Goal: Task Accomplishment & Management: Use online tool/utility

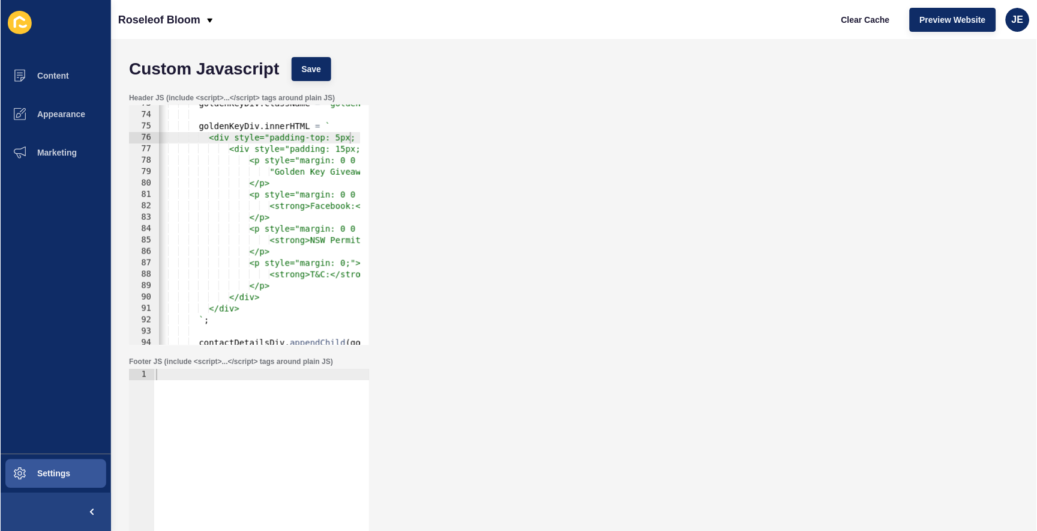
scroll to position [0, 3]
click at [513, 282] on div "Header JS (include <script>...</script> tags around plain JS) <div style="paddi…" at bounding box center [573, 219] width 903 height 264
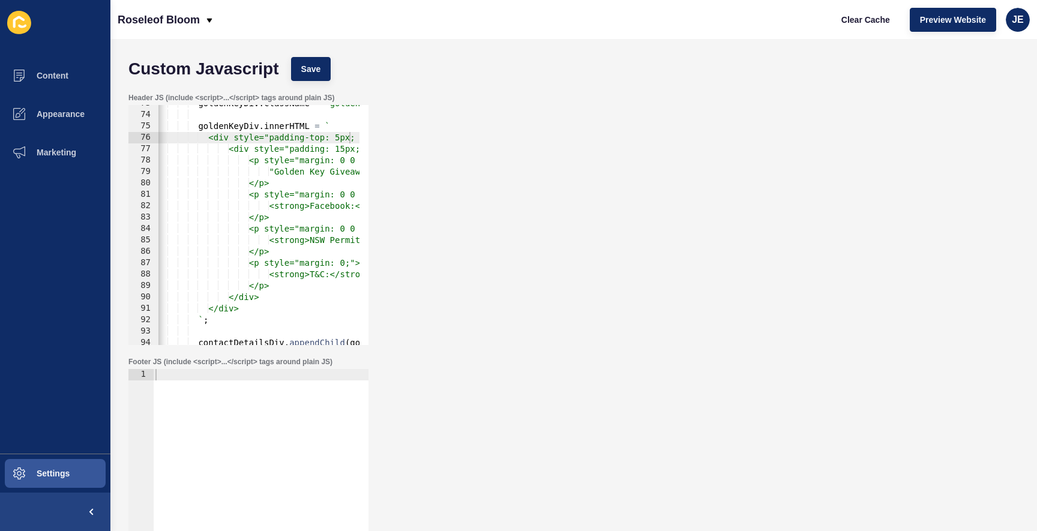
click at [513, 282] on div "Header JS (include <script>...</script> tags around plain JS) <div style="paddi…" at bounding box center [573, 219] width 903 height 264
click at [489, 146] on div "Header JS (include <script>...</script> tags around plain JS) <div style="paddi…" at bounding box center [573, 219] width 903 height 264
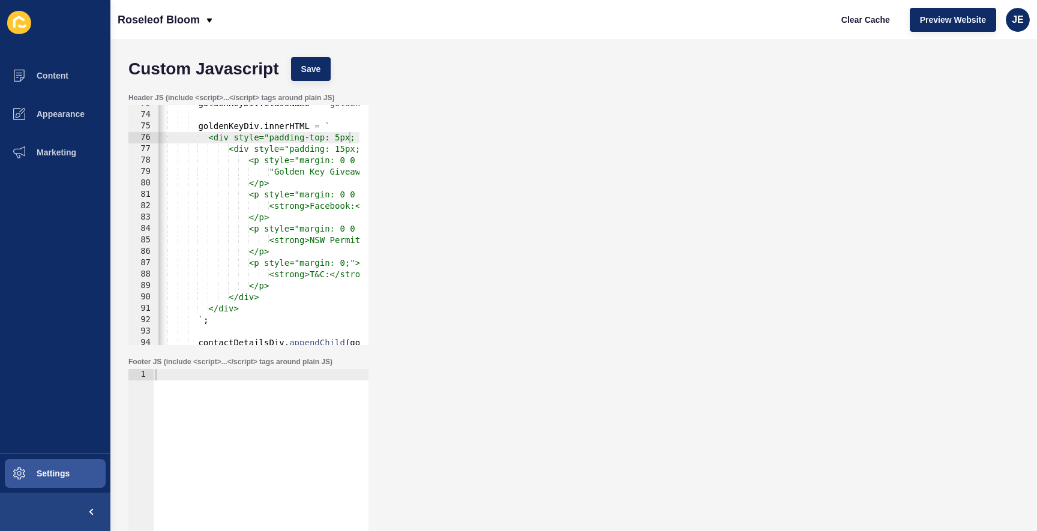
click at [489, 146] on div "Header JS (include <script>...</script> tags around plain JS) <div style="paddi…" at bounding box center [573, 219] width 903 height 264
click at [546, 211] on div "Header JS (include <script>...</script> tags around plain JS) <div style="paddi…" at bounding box center [573, 219] width 903 height 264
